Goal: Task Accomplishment & Management: Use online tool/utility

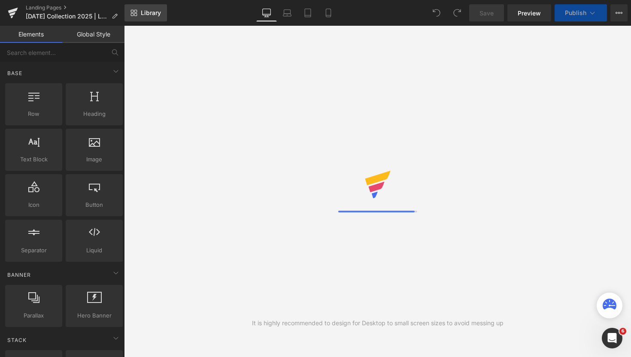
click at [139, 15] on link "Library" at bounding box center [145, 12] width 42 height 17
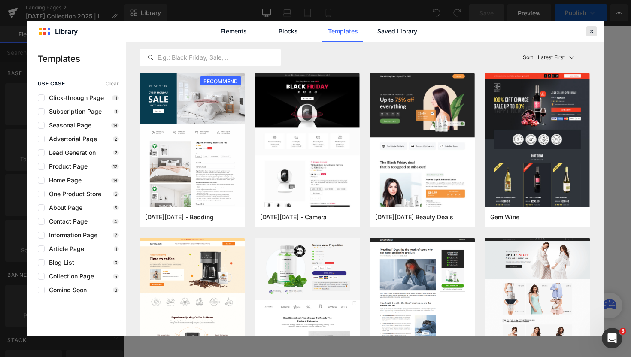
click at [592, 31] on icon at bounding box center [592, 31] width 8 height 8
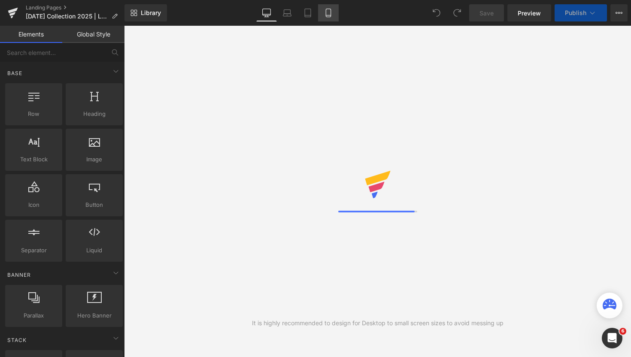
click at [335, 10] on link "Mobile" at bounding box center [328, 12] width 21 height 17
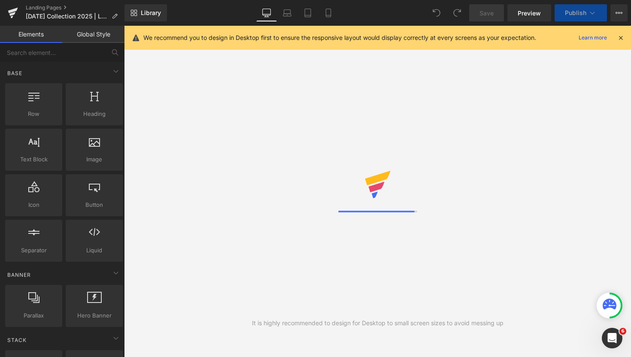
click at [269, 13] on icon at bounding box center [266, 13] width 9 height 9
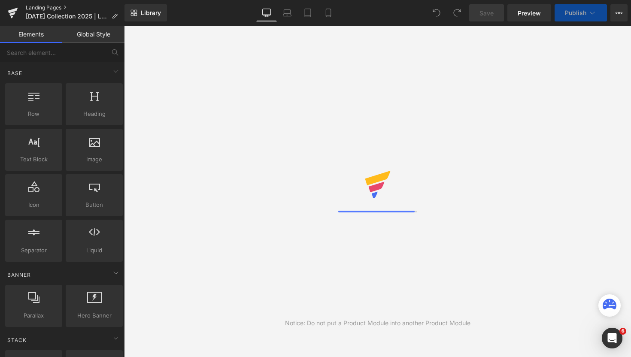
click at [48, 7] on link "Landing Pages" at bounding box center [75, 7] width 99 height 7
click at [328, 15] on icon at bounding box center [328, 13] width 9 height 9
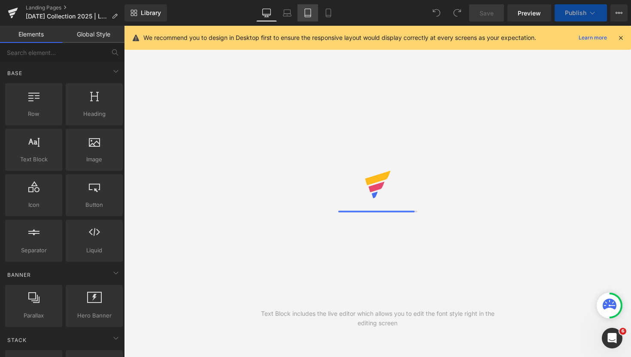
click at [312, 13] on icon at bounding box center [307, 13] width 9 height 9
click at [38, 6] on link "Landing Pages" at bounding box center [75, 7] width 99 height 7
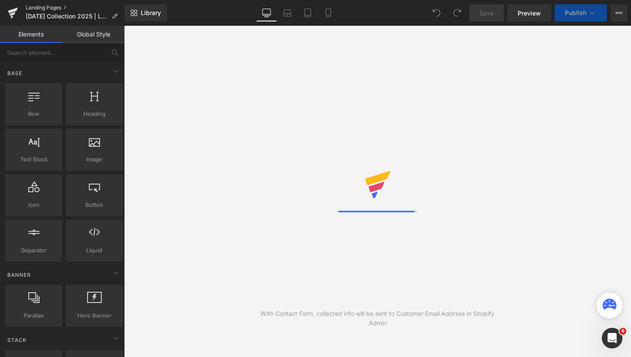
click at [40, 6] on link "Landing Pages" at bounding box center [75, 7] width 99 height 7
click at [333, 13] on link "Mobile" at bounding box center [328, 12] width 21 height 17
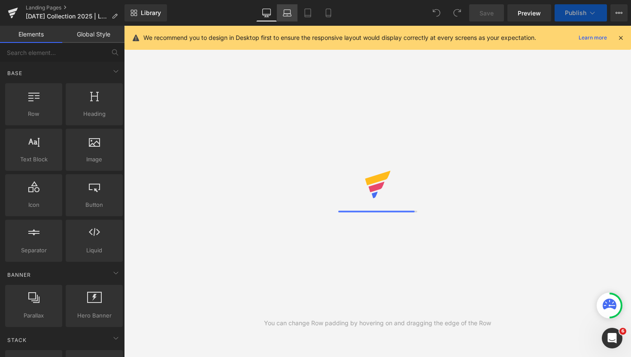
click at [289, 12] on icon at bounding box center [287, 13] width 9 height 9
click at [269, 13] on icon at bounding box center [266, 13] width 9 height 9
click at [267, 10] on icon at bounding box center [266, 13] width 9 height 9
click at [619, 37] on icon at bounding box center [621, 38] width 8 height 8
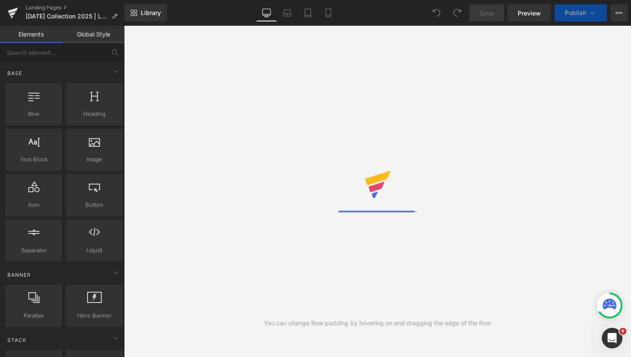
drag, startPoint x: 479, startPoint y: 9, endPoint x: 358, endPoint y: 151, distance: 186.2
click at [358, 151] on div "You can change Row padding by hovering on and dragging the edge of the Row" at bounding box center [377, 191] width 507 height 331
click at [34, 6] on link "Landing Pages" at bounding box center [75, 7] width 99 height 7
click at [221, 209] on div "Amazing tip: Use Button to trigger a Popup When button is clicked." at bounding box center [377, 191] width 507 height 331
click at [620, 15] on icon at bounding box center [618, 12] width 7 height 7
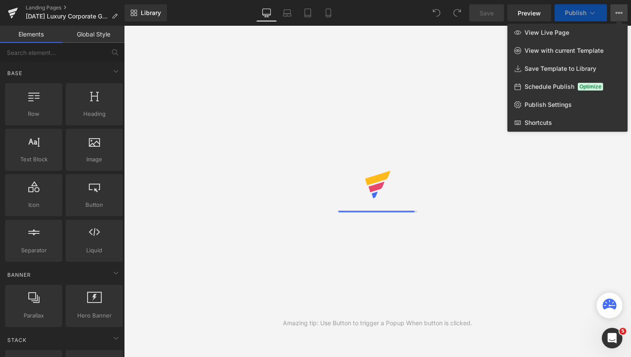
click at [454, 73] on div "Amazing tip: Use Button to trigger a Popup When button is clicked." at bounding box center [377, 191] width 507 height 331
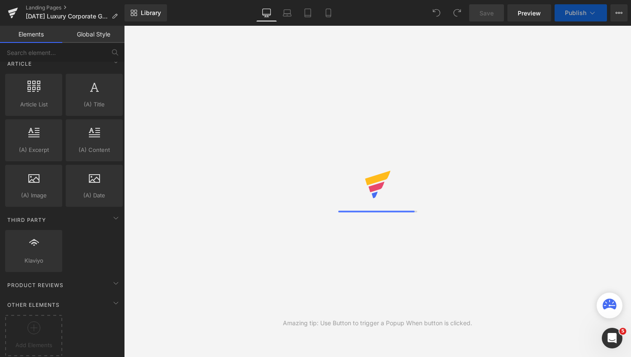
scroll to position [1597, 0]
click at [111, 213] on icon at bounding box center [116, 218] width 10 height 10
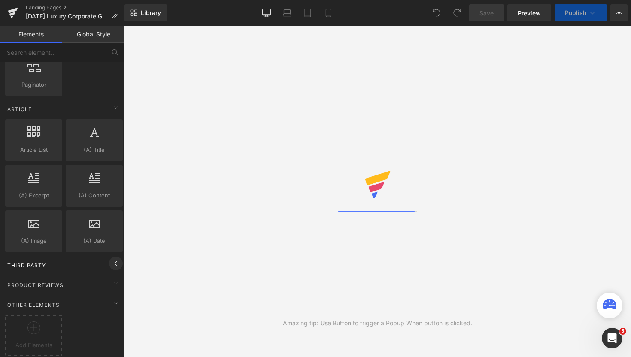
scroll to position [1552, 0]
click at [115, 261] on icon at bounding box center [116, 263] width 2 height 4
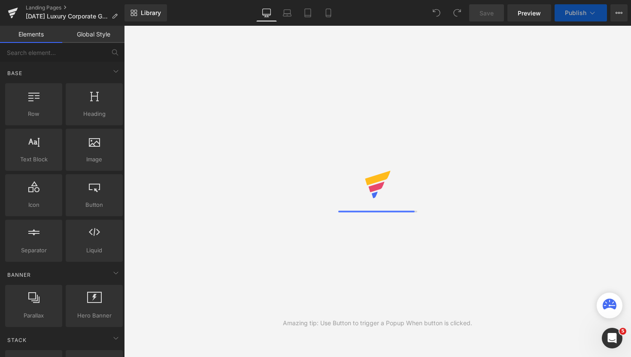
scroll to position [0, 0]
click at [64, 53] on input "text" at bounding box center [53, 52] width 106 height 19
type input "pumper"
click at [115, 48] on button at bounding box center [115, 52] width 19 height 19
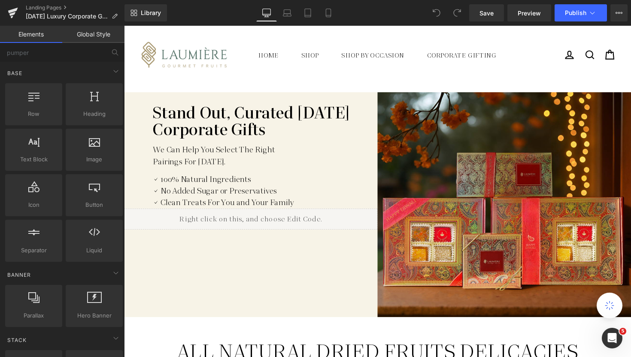
scroll to position [25, 0]
click at [328, 10] on icon at bounding box center [328, 13] width 9 height 9
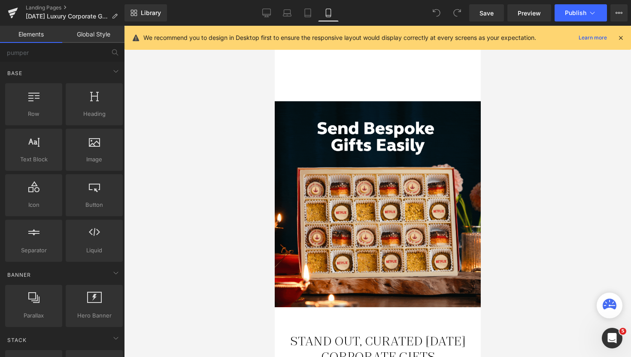
scroll to position [94, 0]
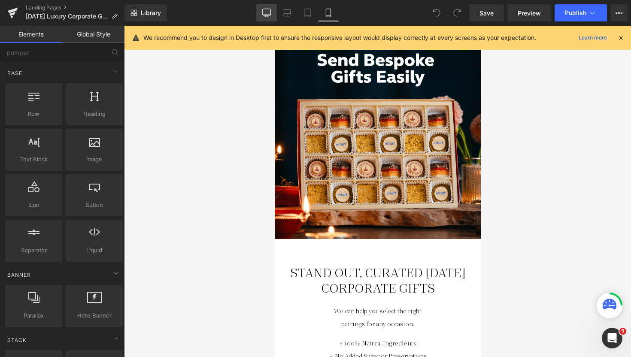
click at [266, 14] on icon at bounding box center [267, 14] width 8 height 0
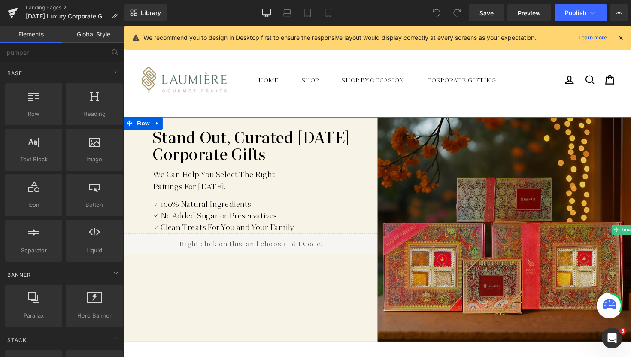
scroll to position [0, 0]
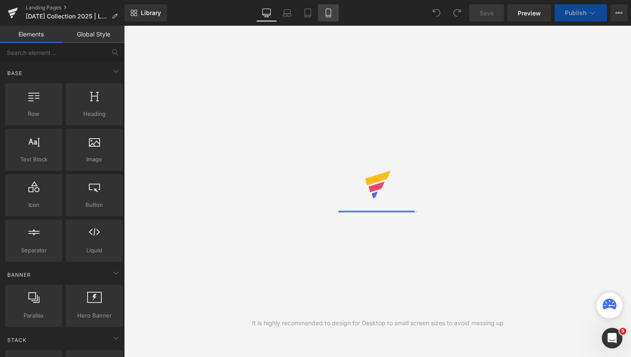
click at [327, 15] on icon at bounding box center [328, 15] width 5 height 0
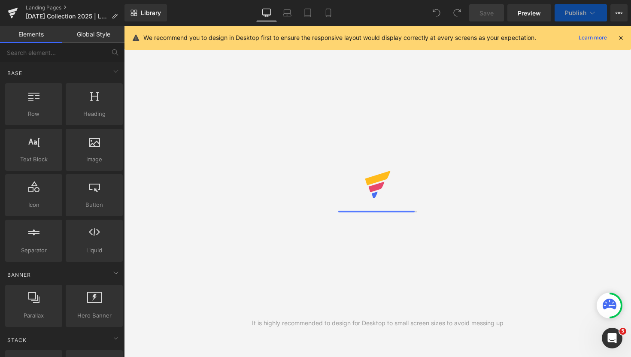
click at [260, 14] on link "Desktop" at bounding box center [266, 12] width 21 height 17
